Goal: Task Accomplishment & Management: Use online tool/utility

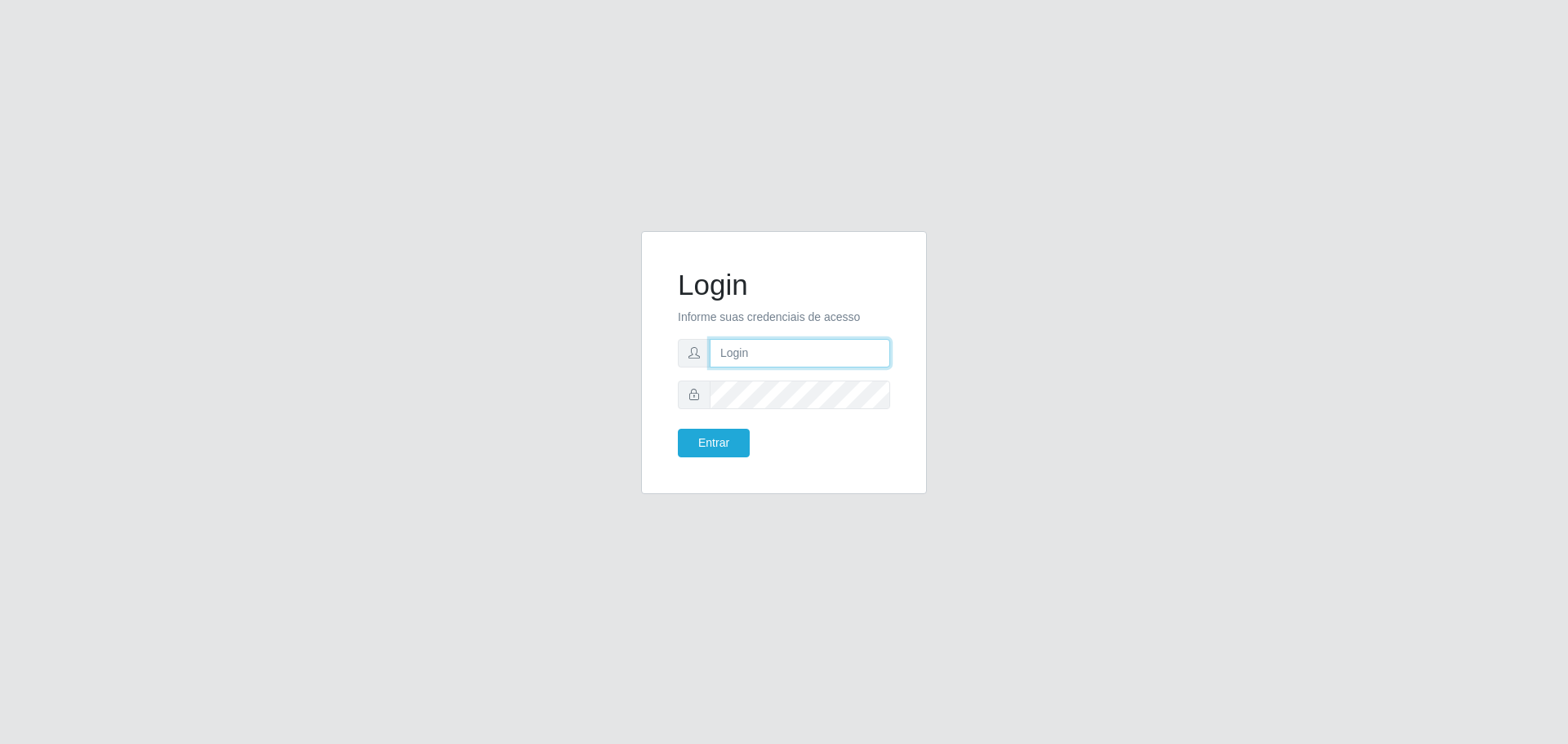
type input "[EMAIL_ADDRESS][DOMAIN_NAME]"
click at [709, 439] on button "Entrar" at bounding box center [713, 443] width 71 height 28
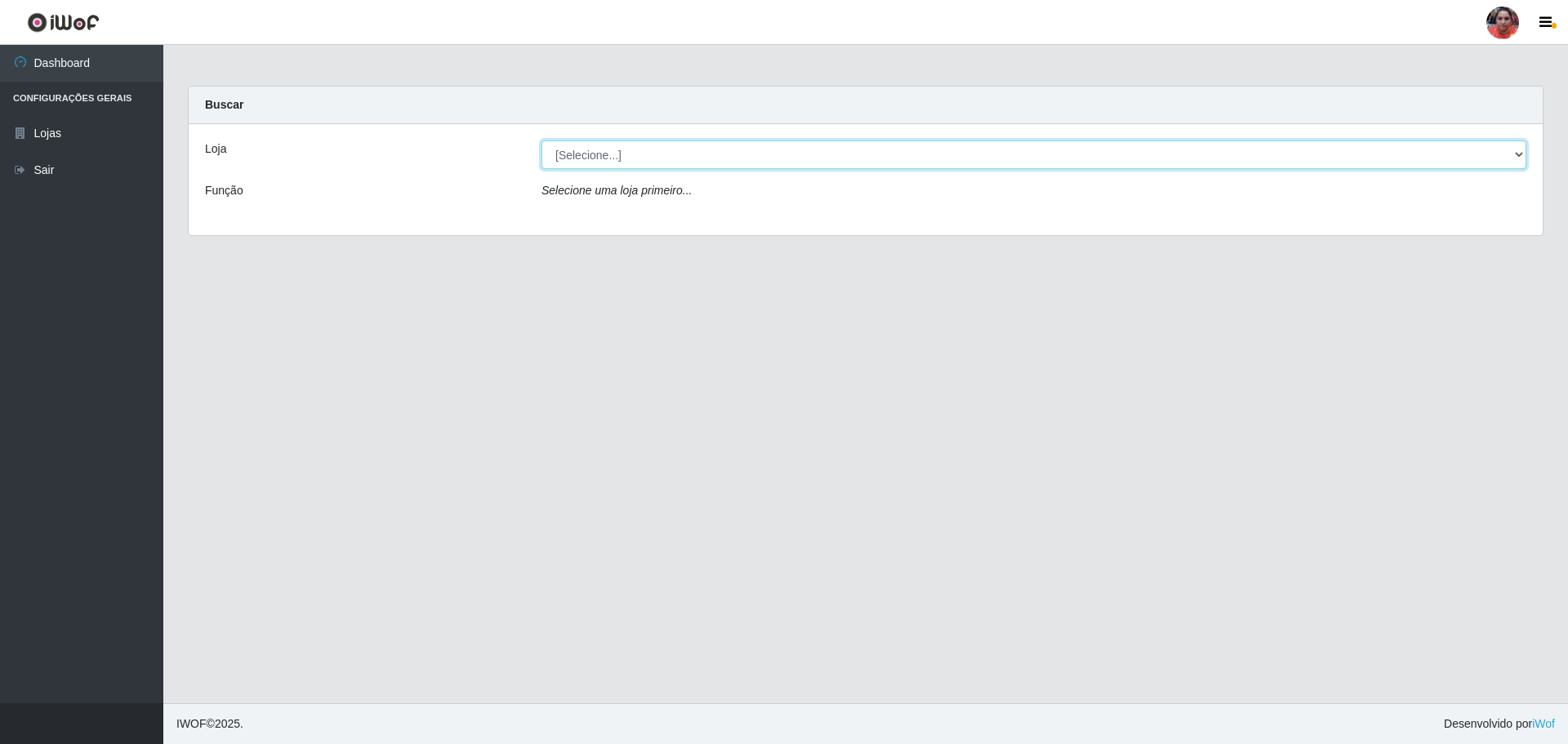
click at [765, 152] on select "[Selecione...] Mar Vermelho - Loja 05" at bounding box center [1034, 154] width 985 height 28
select select "252"
click at [542, 140] on select "[Selecione...] Mar Vermelho - Loja 05" at bounding box center [1034, 154] width 985 height 28
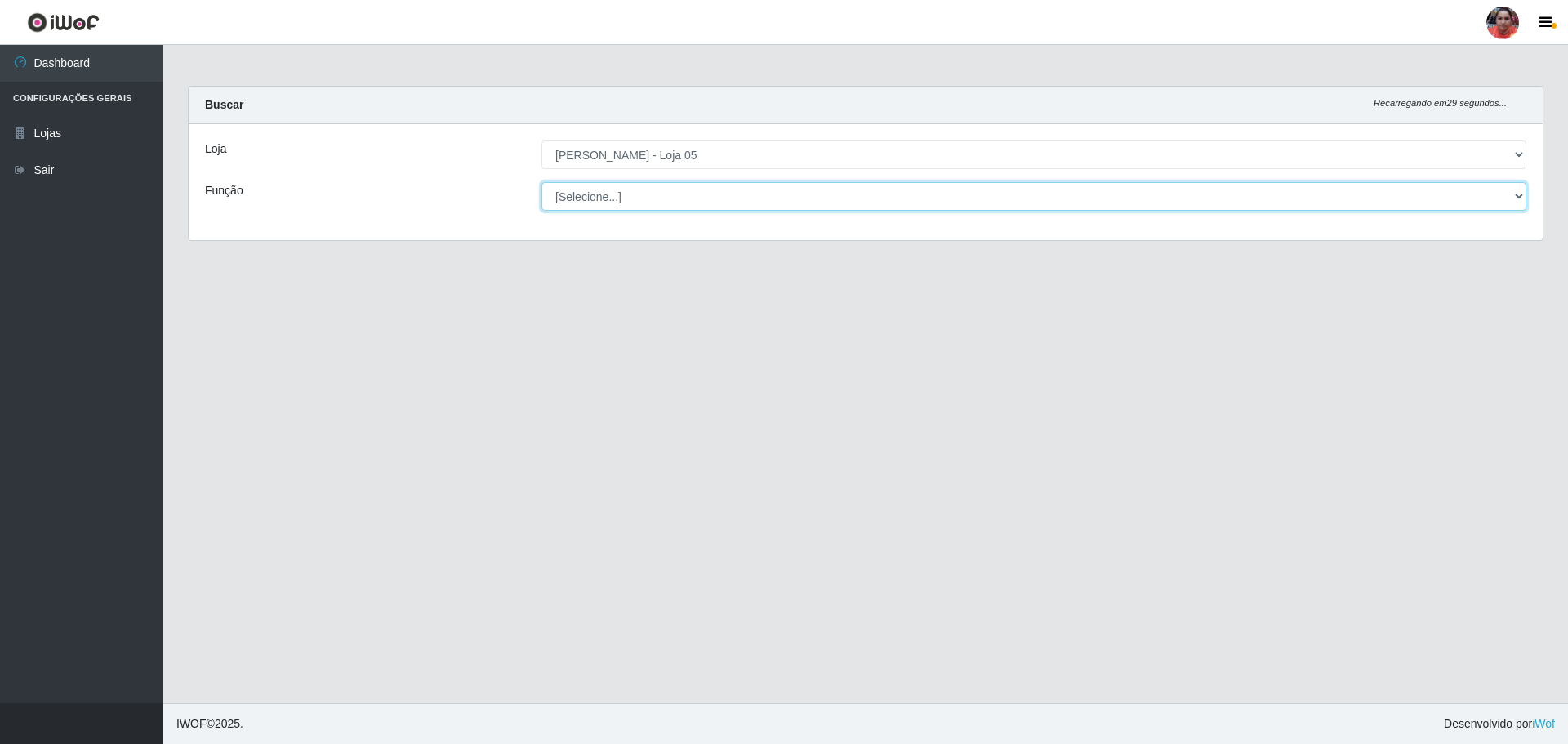
click at [732, 196] on select "[Selecione...] ASG ASG + ASG ++ Auxiliar de Depósito Auxiliar de Depósito + Aux…" at bounding box center [1034, 196] width 985 height 28
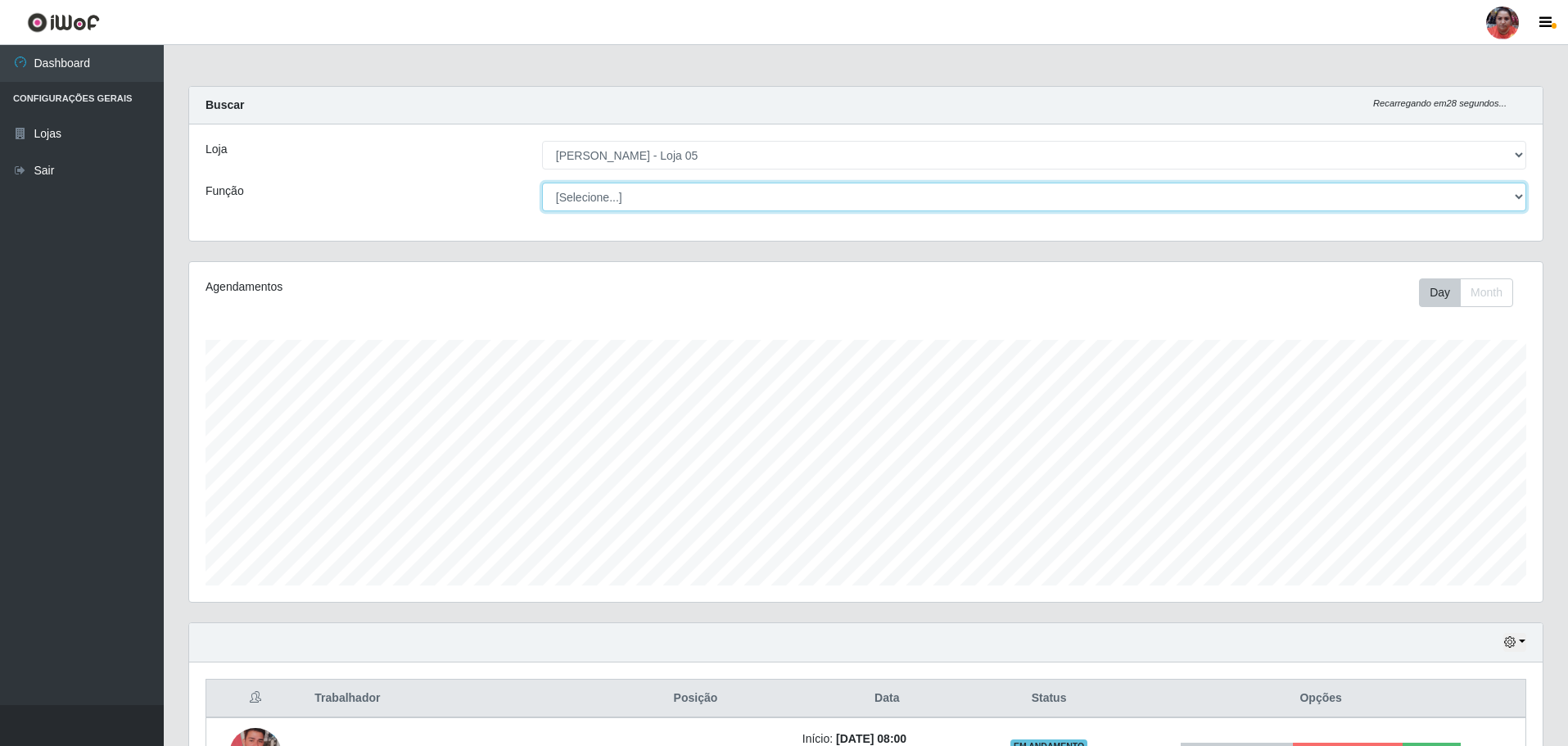
scroll to position [340, 1354]
select select "22"
click at [542, 183] on select "[Selecione...] ASG ASG + ASG ++ Auxiliar de Depósito Auxiliar de Depósito + Aux…" at bounding box center [1034, 197] width 984 height 28
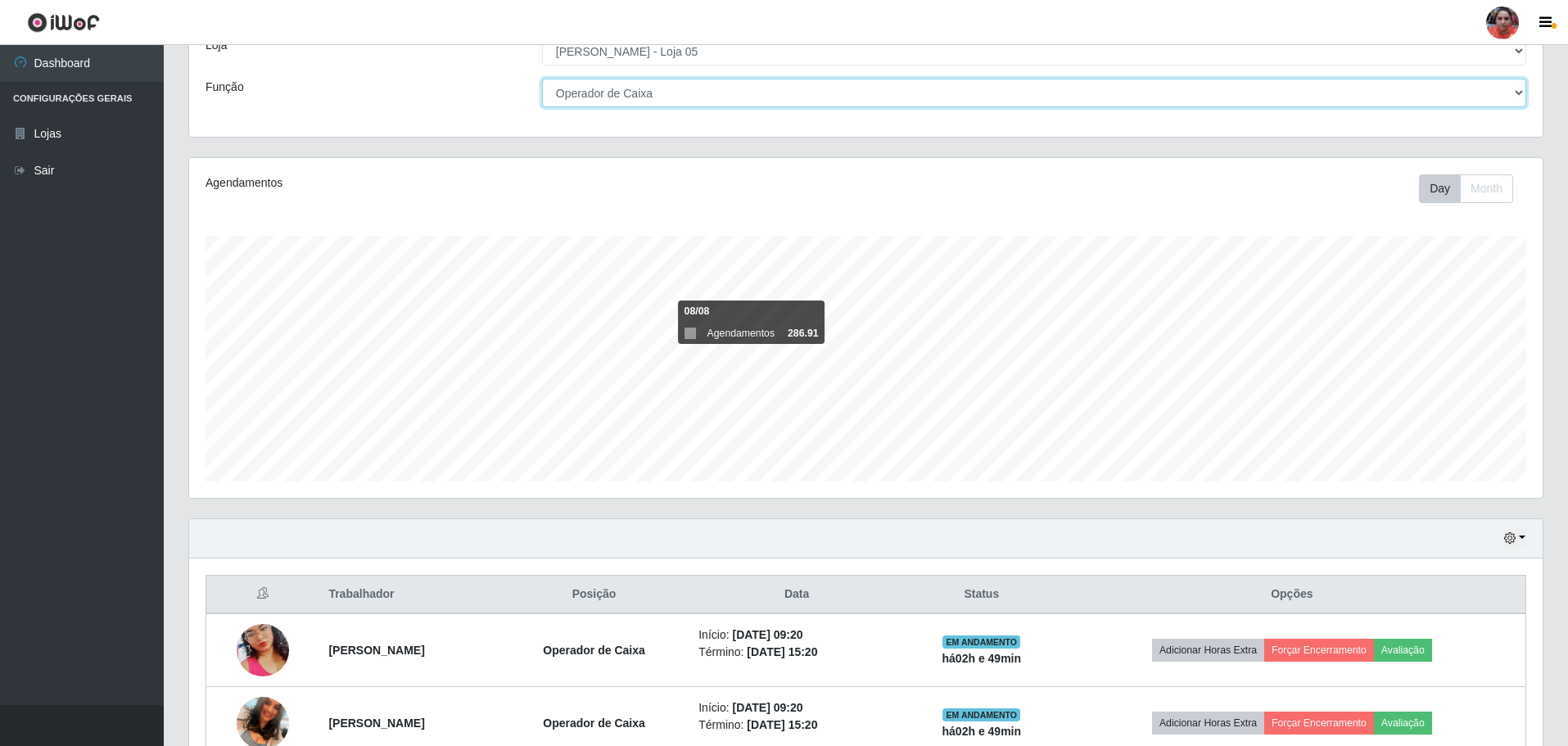
scroll to position [269, 0]
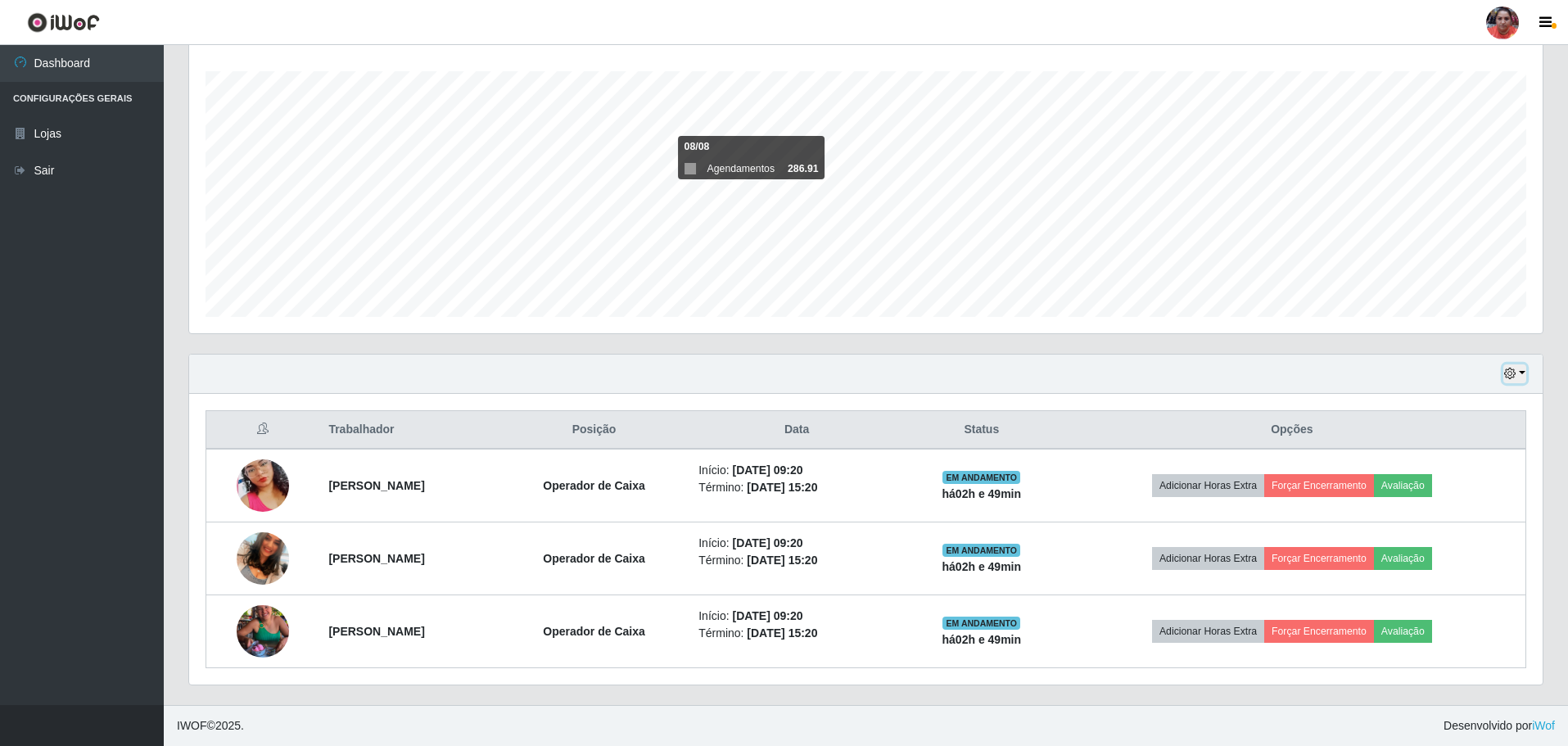
click at [1521, 370] on button "button" at bounding box center [1514, 374] width 23 height 19
click at [1484, 477] on button "3 dias" at bounding box center [1461, 471] width 130 height 35
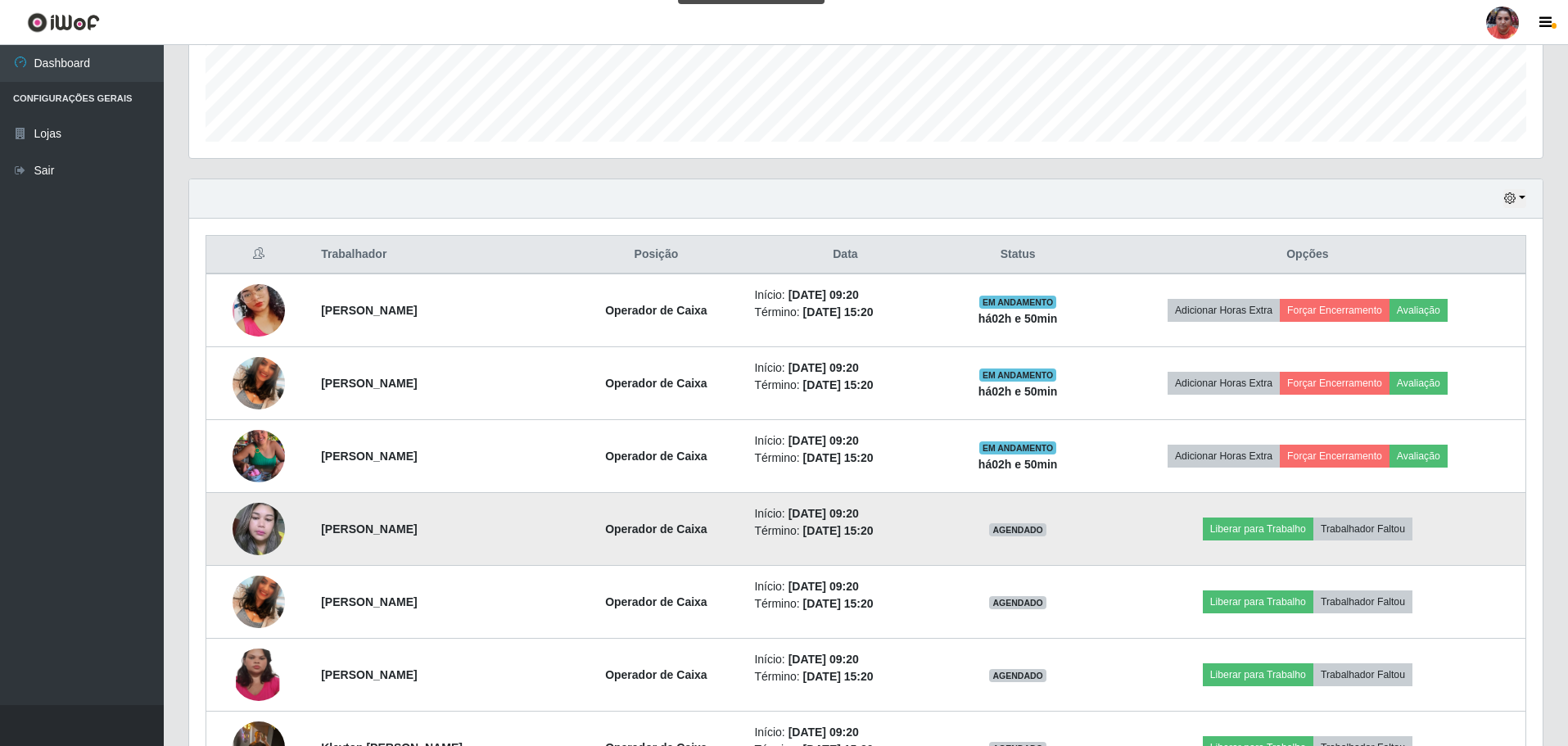
scroll to position [433, 0]
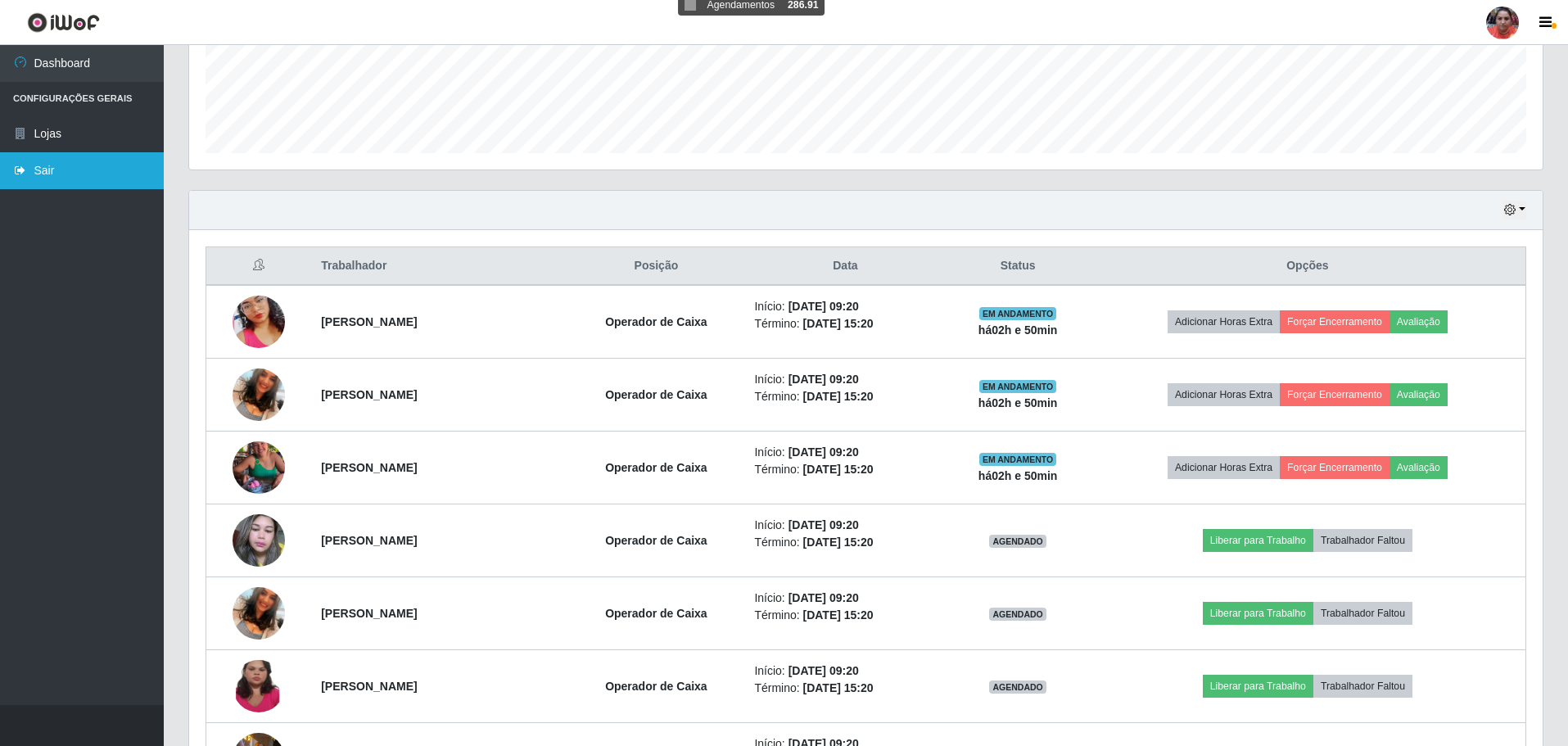
click at [60, 180] on link "Sair" at bounding box center [82, 170] width 164 height 37
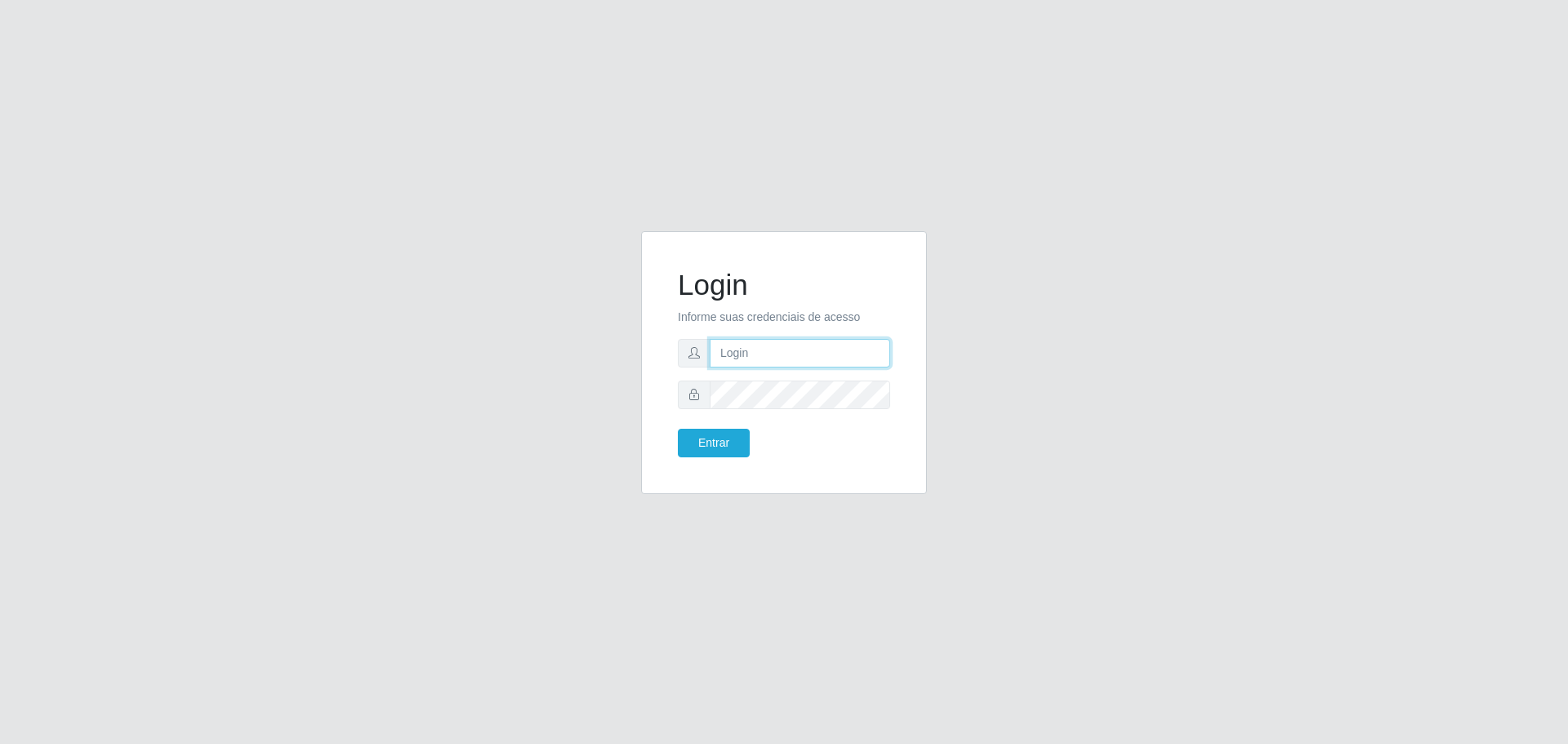
type input "[EMAIL_ADDRESS][DOMAIN_NAME]"
